Goal: Book appointment/travel/reservation

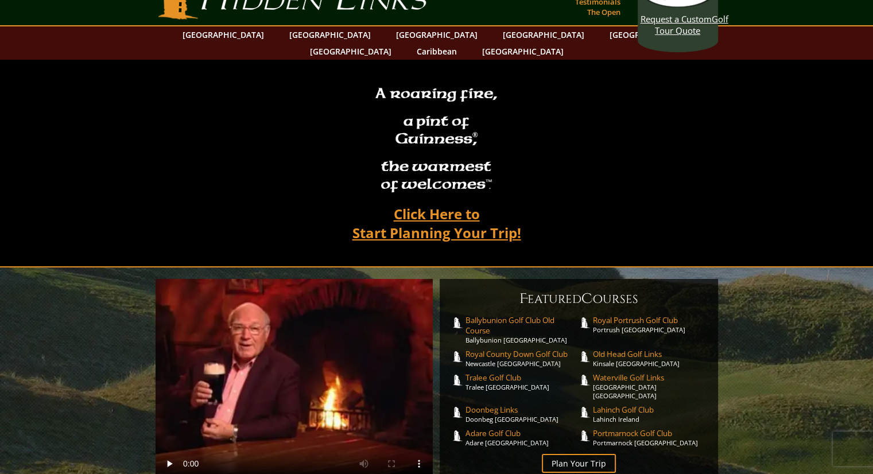
scroll to position [57, 0]
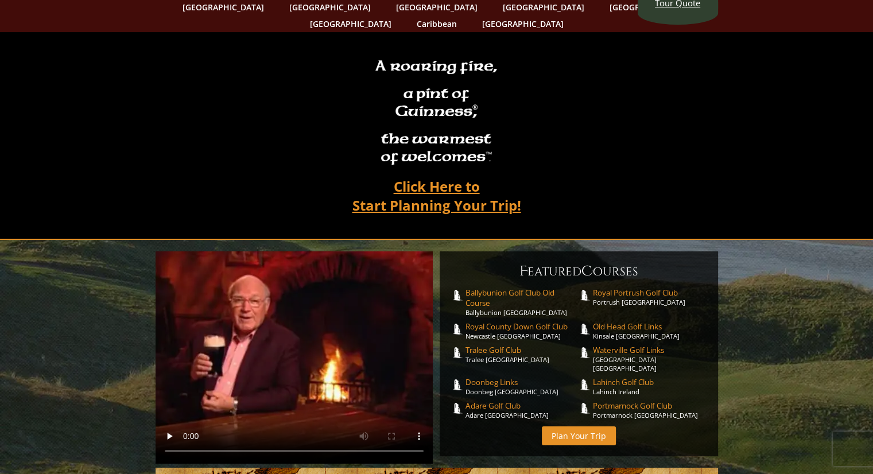
click at [578, 426] on link "Plan Your Trip" at bounding box center [579, 435] width 74 height 19
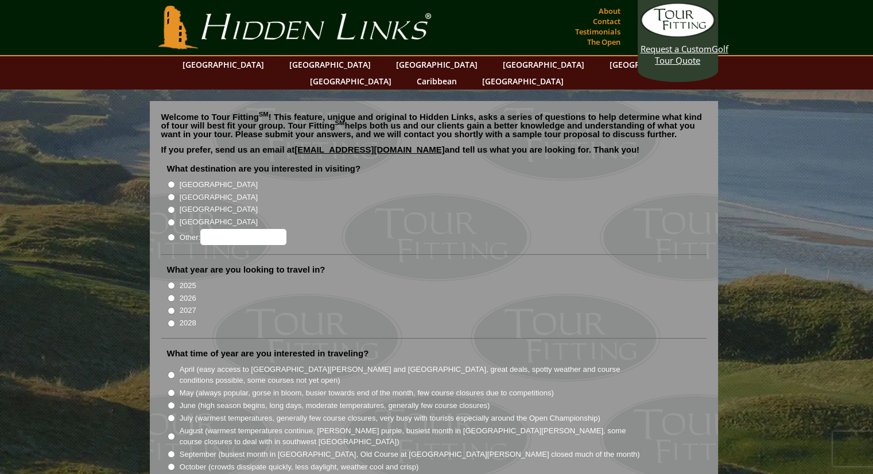
click at [170, 181] on input "[GEOGRAPHIC_DATA]" at bounding box center [171, 184] width 7 height 7
radio input "true"
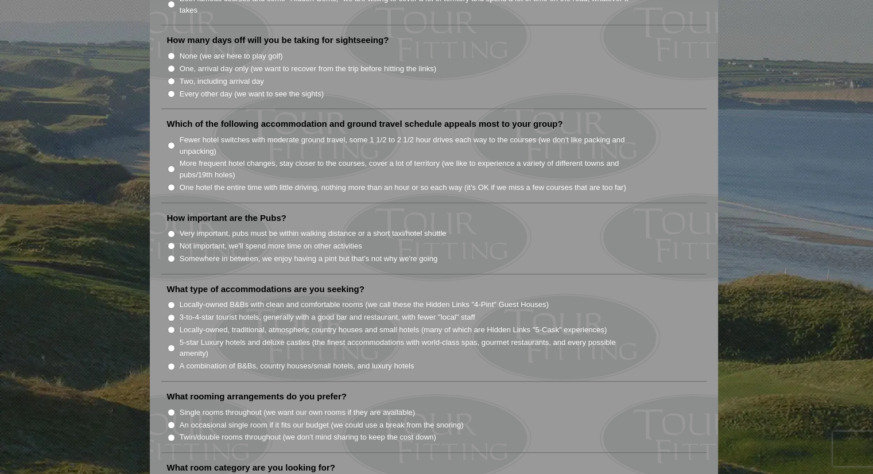
scroll to position [746, 0]
